Goal: Information Seeking & Learning: Check status

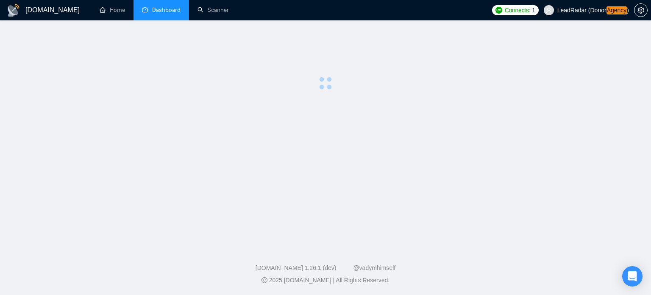
click at [578, 13] on span "LeadRadar (Donor Agency )" at bounding box center [593, 10] width 72 height 6
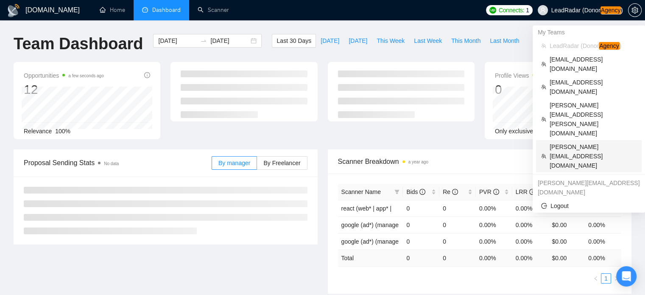
click at [565, 142] on span "[PERSON_NAME][EMAIL_ADDRESS][DOMAIN_NAME]" at bounding box center [592, 156] width 87 height 28
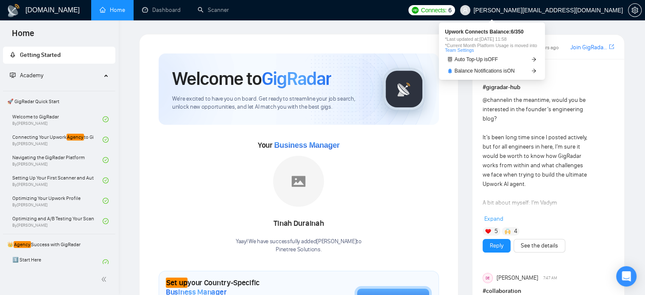
click at [446, 10] on span "Connects:" at bounding box center [433, 10] width 25 height 9
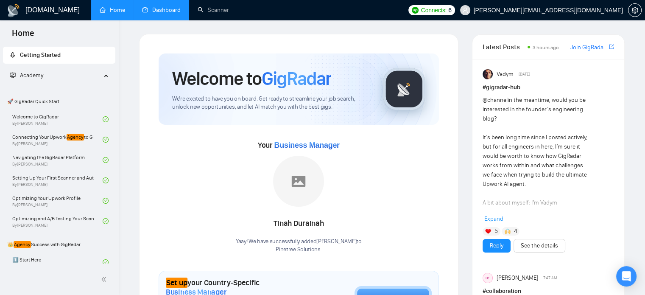
click at [163, 6] on link "Dashboard" at bounding box center [161, 9] width 39 height 7
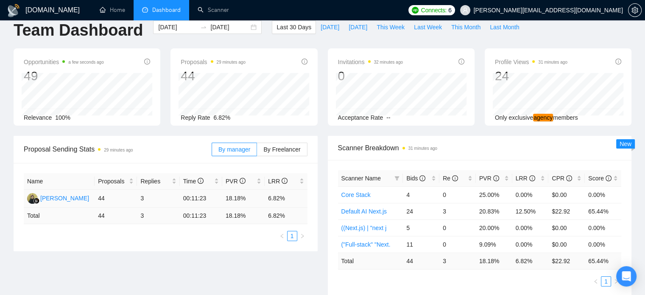
scroll to position [14, 0]
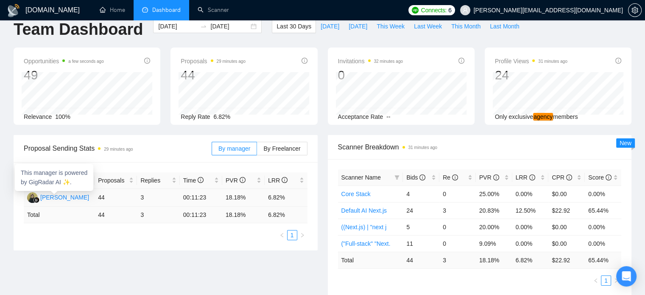
click at [56, 196] on div "[PERSON_NAME]" at bounding box center [64, 196] width 49 height 9
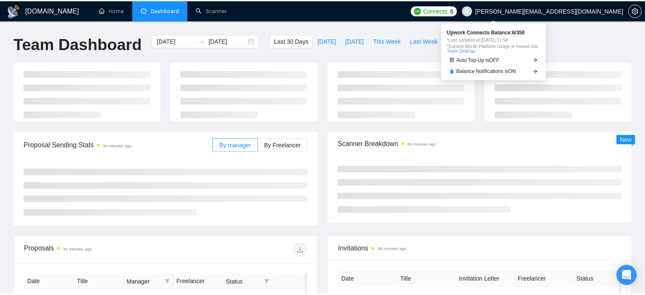
scroll to position [14, 0]
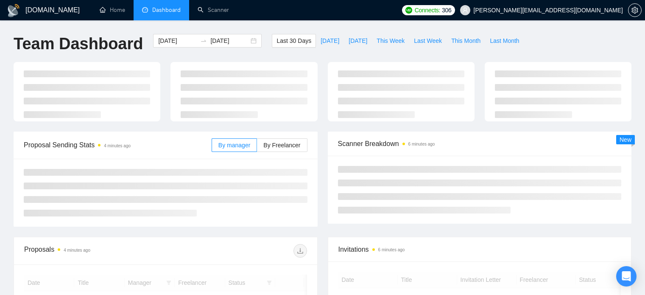
scroll to position [14, 0]
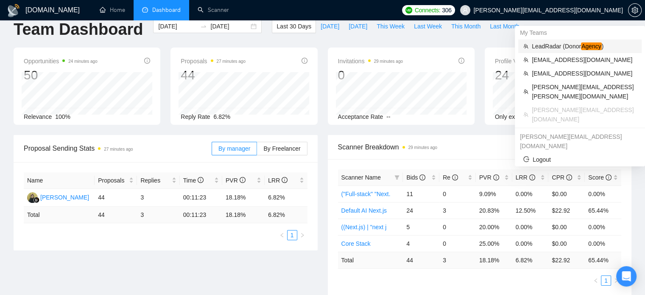
click at [560, 42] on span "LeadRadar (Donor Agency )" at bounding box center [583, 46] width 105 height 9
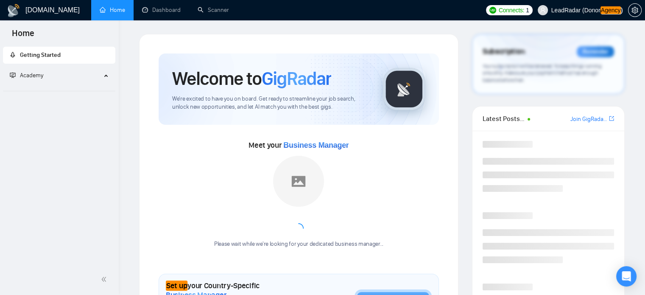
click at [573, 13] on span "LeadRadar (Donor Agency )" at bounding box center [587, 10] width 72 height 6
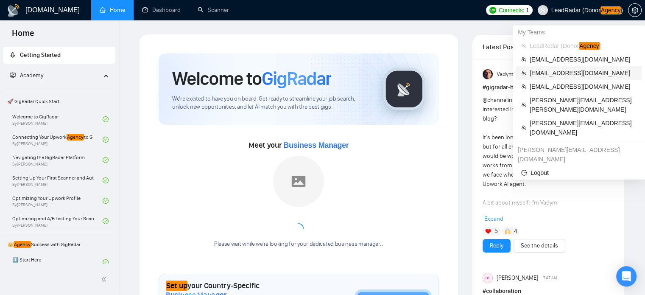
click at [550, 75] on span "[EMAIL_ADDRESS][DOMAIN_NAME]" at bounding box center [582, 72] width 107 height 9
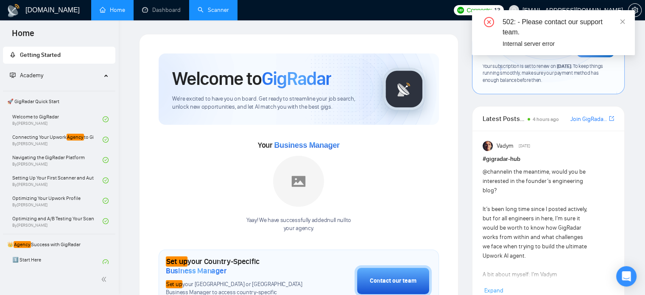
click at [215, 10] on link "Scanner" at bounding box center [213, 9] width 31 height 7
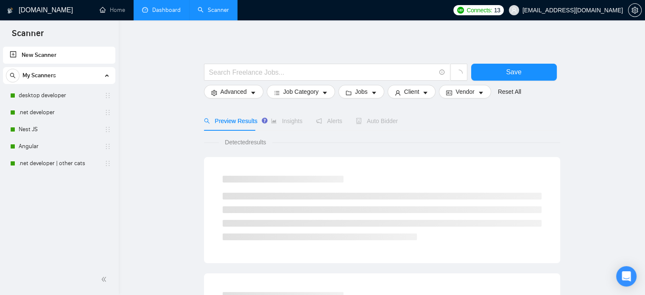
click at [158, 11] on link "Dashboard" at bounding box center [161, 9] width 39 height 7
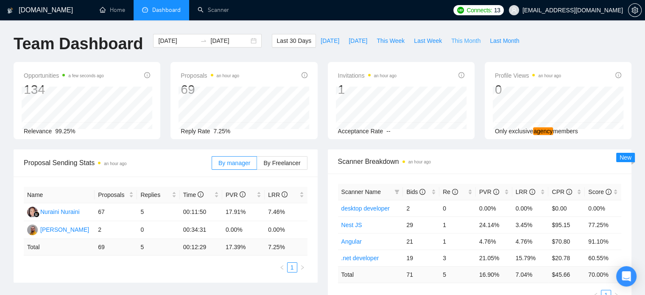
click at [455, 41] on span "This Month" at bounding box center [465, 40] width 29 height 9
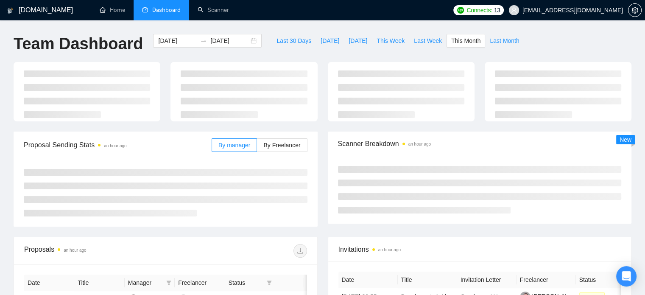
type input "[DATE]"
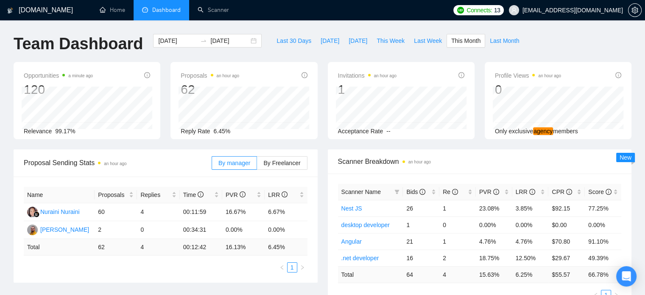
click at [609, 4] on span "[EMAIL_ADDRESS][DOMAIN_NAME]" at bounding box center [566, 10] width 124 height 27
click at [587, 10] on span "[EMAIL_ADDRESS][DOMAIN_NAME]" at bounding box center [572, 10] width 100 height 0
click at [639, 10] on span "setting" at bounding box center [634, 10] width 13 height 7
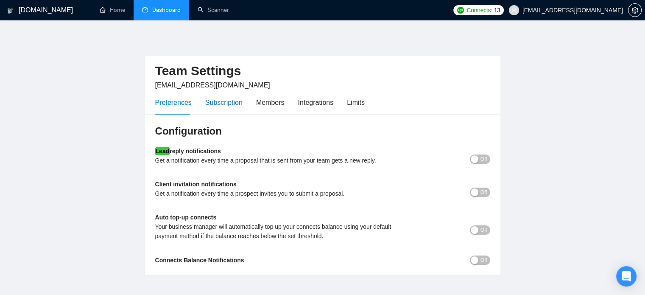
click at [239, 106] on div "Subscription" at bounding box center [223, 102] width 37 height 11
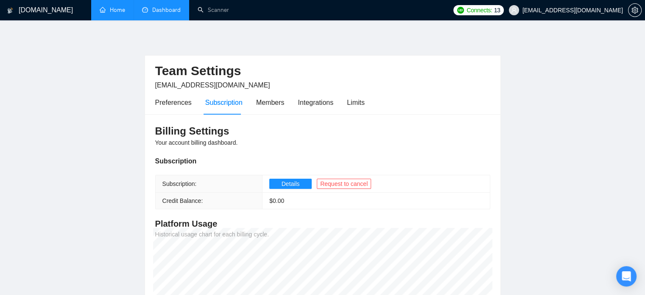
click at [108, 14] on link "Home" at bounding box center [112, 9] width 25 height 7
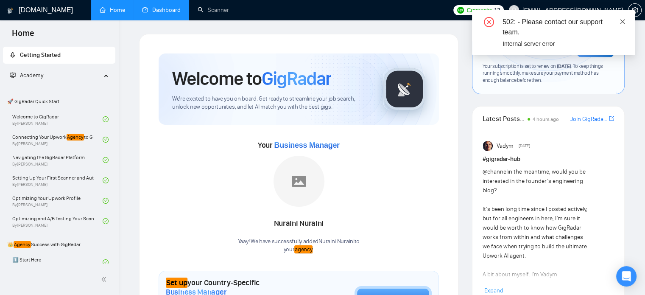
click at [624, 23] on icon "close" at bounding box center [622, 22] width 6 height 6
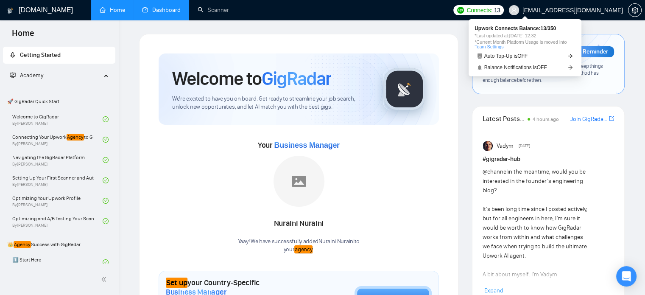
click at [492, 8] on span "Connects:" at bounding box center [478, 10] width 25 height 9
click at [497, 47] on link "Team Settings" at bounding box center [488, 46] width 29 height 5
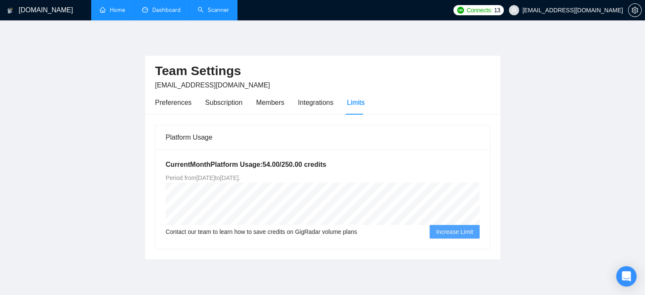
click at [214, 11] on link "Scanner" at bounding box center [213, 9] width 31 height 7
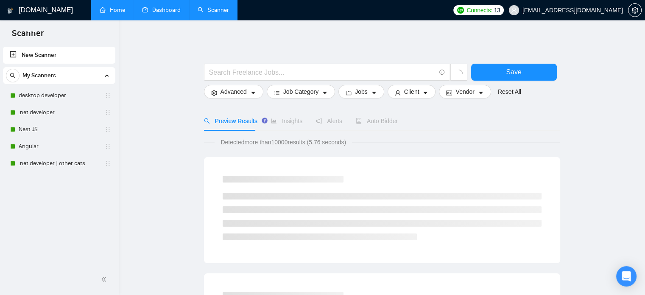
click at [153, 6] on link "Dashboard" at bounding box center [161, 9] width 39 height 7
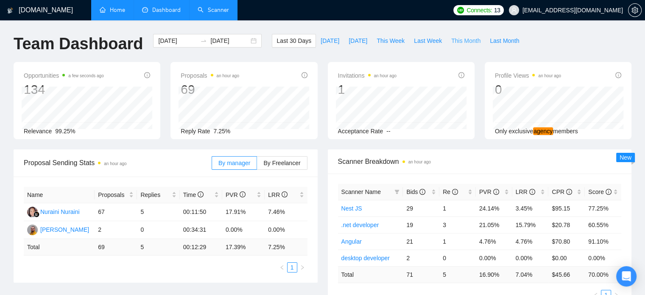
click at [451, 41] on span "This Month" at bounding box center [465, 40] width 29 height 9
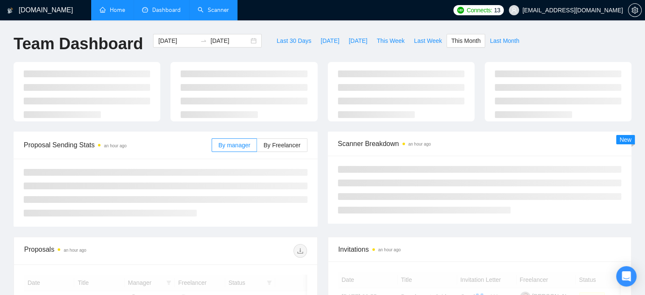
type input "[DATE]"
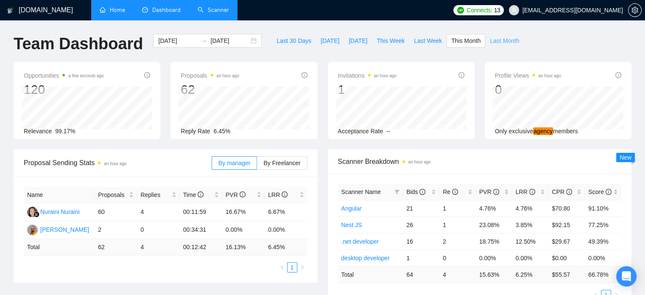
click at [496, 40] on span "Last Month" at bounding box center [504, 40] width 29 height 9
type input "[DATE]"
click at [456, 40] on span "This Month" at bounding box center [465, 40] width 29 height 9
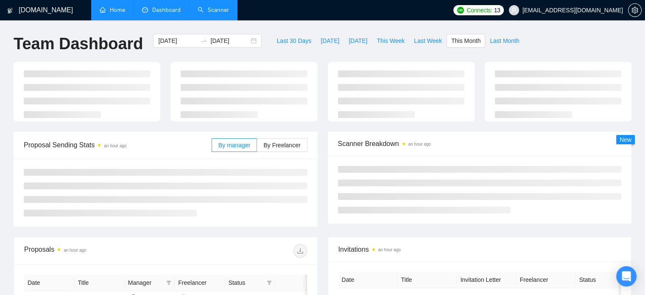
type input "[DATE]"
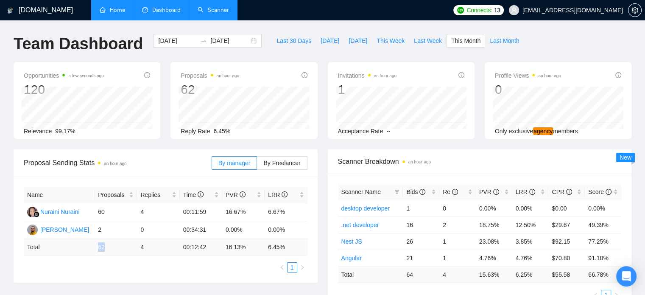
click at [118, 248] on td "62" at bounding box center [116, 247] width 42 height 17
